Goal: Task Accomplishment & Management: Use online tool/utility

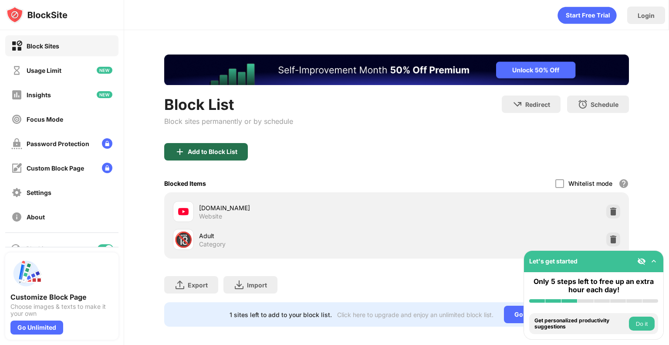
click at [229, 156] on div "Add to Block List" at bounding box center [206, 151] width 84 height 17
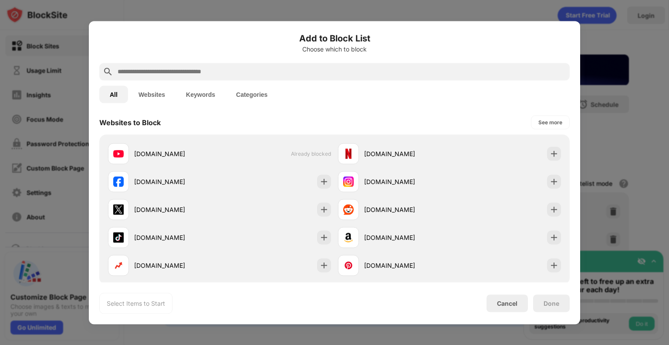
scroll to position [127, 0]
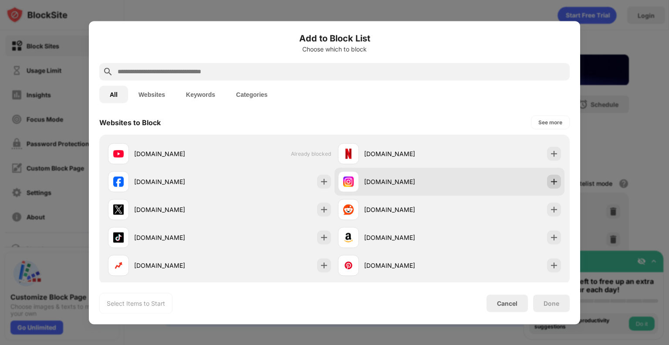
click at [550, 185] on img at bounding box center [554, 181] width 9 height 9
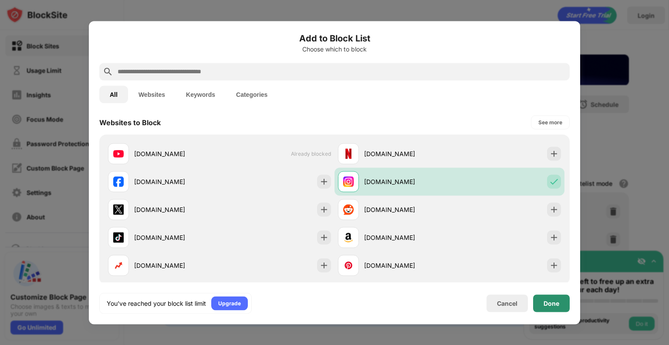
click at [554, 302] on div "Done" at bounding box center [552, 302] width 16 height 7
